Goal: Task Accomplishment & Management: Use online tool/utility

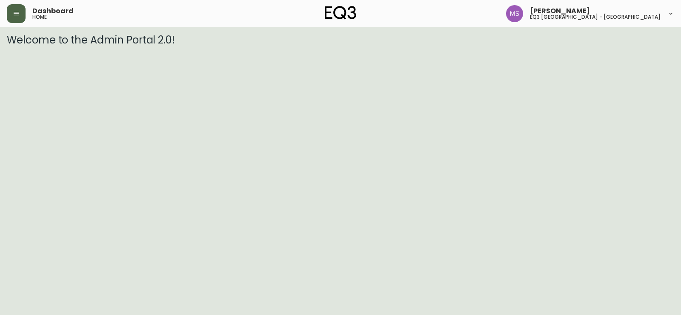
click at [13, 16] on icon "button" at bounding box center [16, 13] width 7 height 7
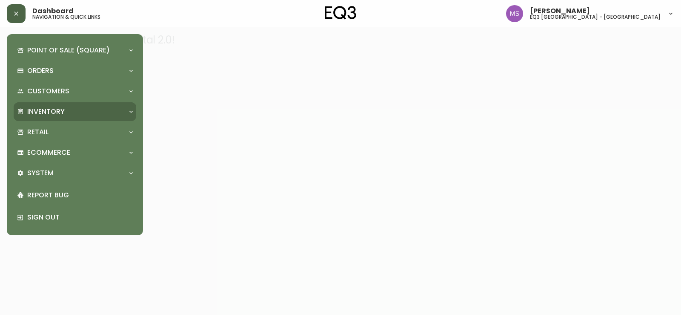
click at [61, 107] on p "Inventory" at bounding box center [45, 111] width 37 height 9
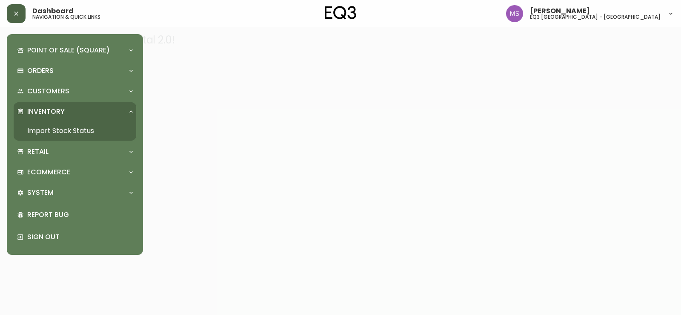
click at [51, 129] on link "Import Stock Status" at bounding box center [75, 131] width 123 height 20
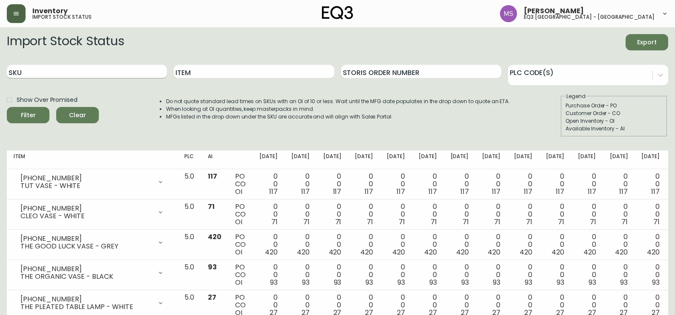
click at [54, 72] on input "SKU" at bounding box center [87, 72] width 160 height 14
paste input "[PHONE_NUMBER]"
type input "[PHONE_NUMBER]"
click at [83, 117] on span "Clear" at bounding box center [77, 115] width 29 height 11
click at [109, 74] on input "SKU" at bounding box center [87, 72] width 160 height 14
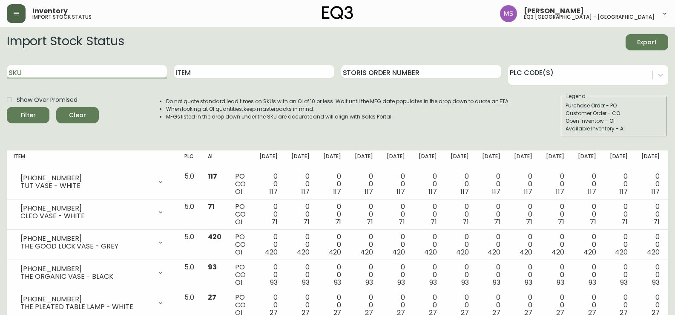
paste input "[PHONE_NUMBER]"
type input "[PHONE_NUMBER]"
click at [7, 107] on button "Filter" at bounding box center [28, 115] width 43 height 16
